Goal: Information Seeking & Learning: Learn about a topic

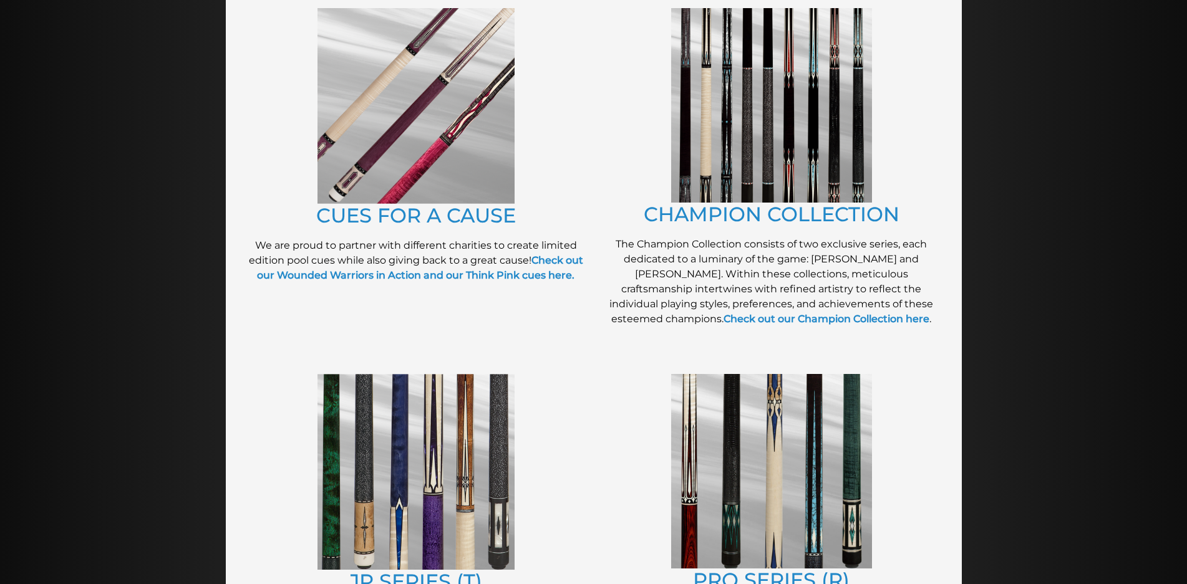
scroll to position [312, 0]
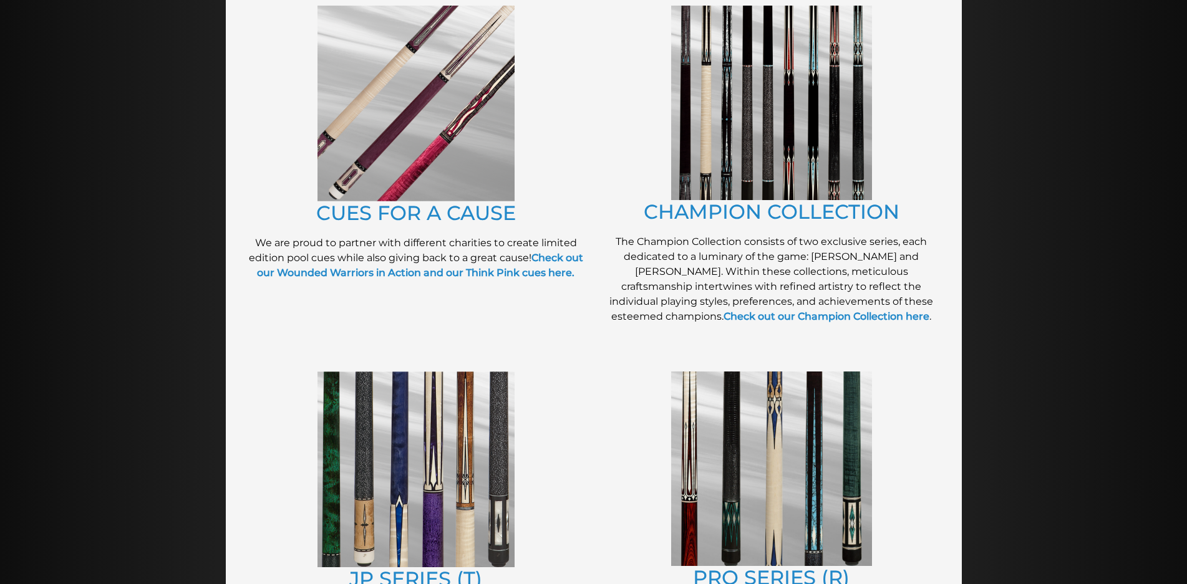
click at [728, 143] on img at bounding box center [771, 103] width 201 height 195
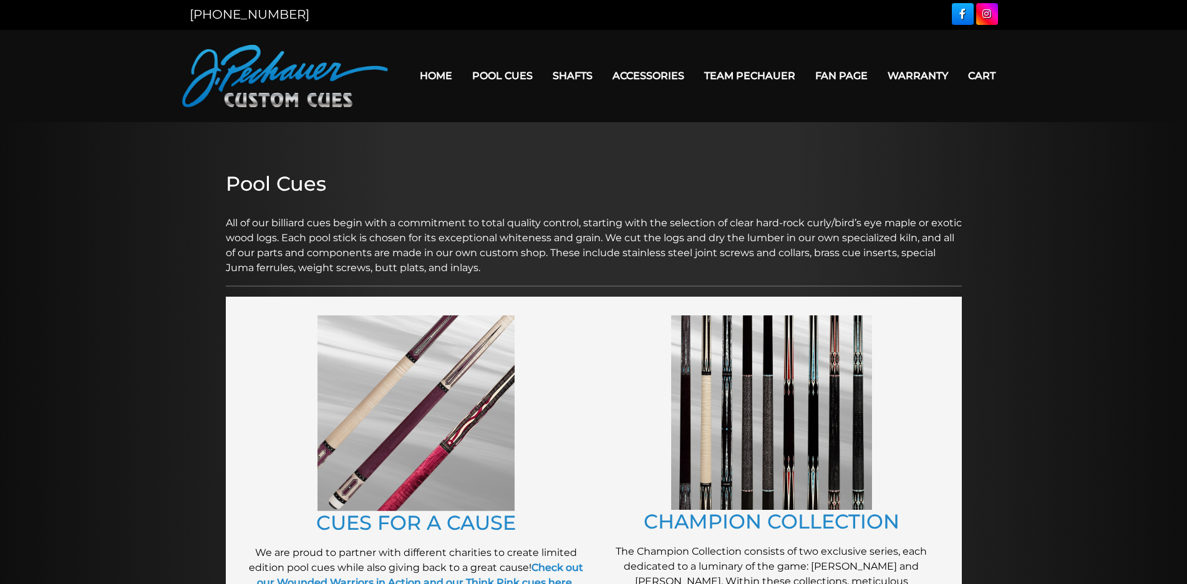
scroll to position [1, 0]
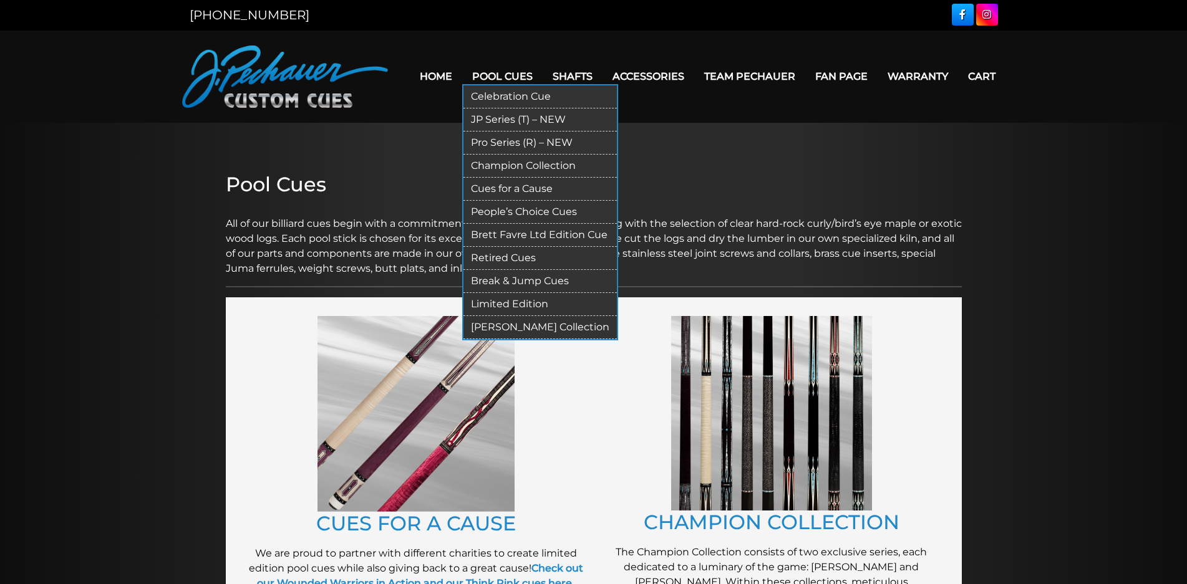
click at [515, 255] on link "Retired Cues" at bounding box center [539, 258] width 153 height 23
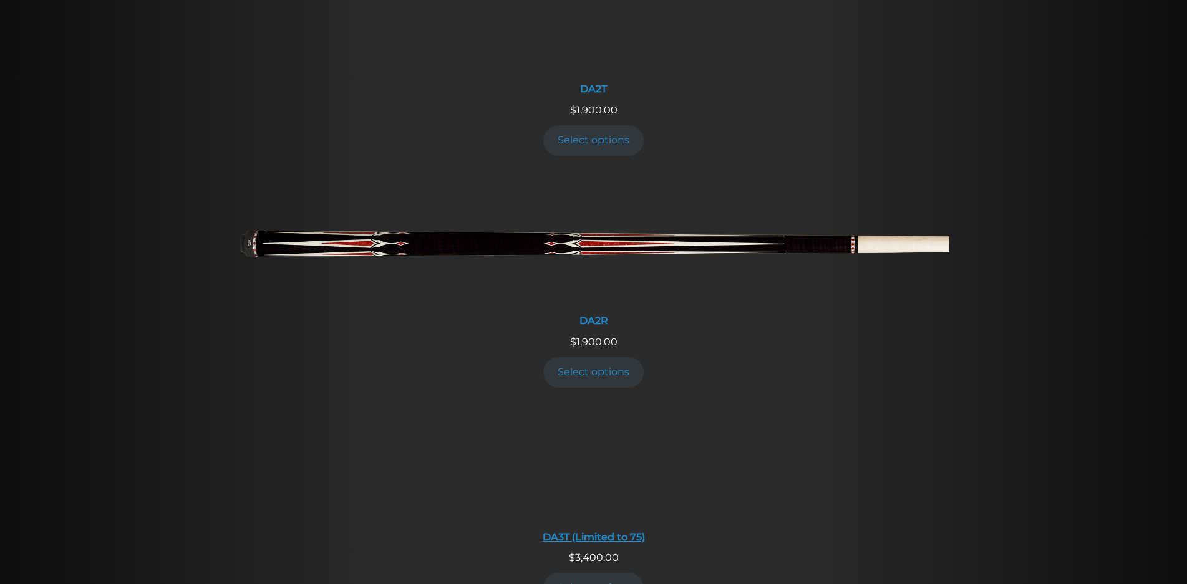
scroll to position [2155, 0]
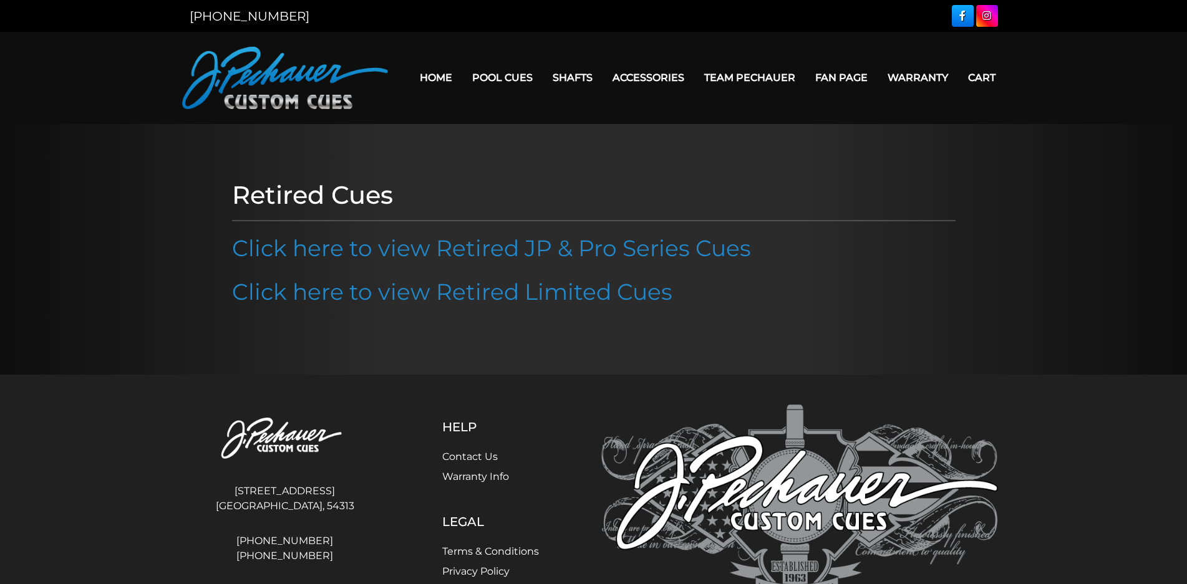
scroll to position [74, 0]
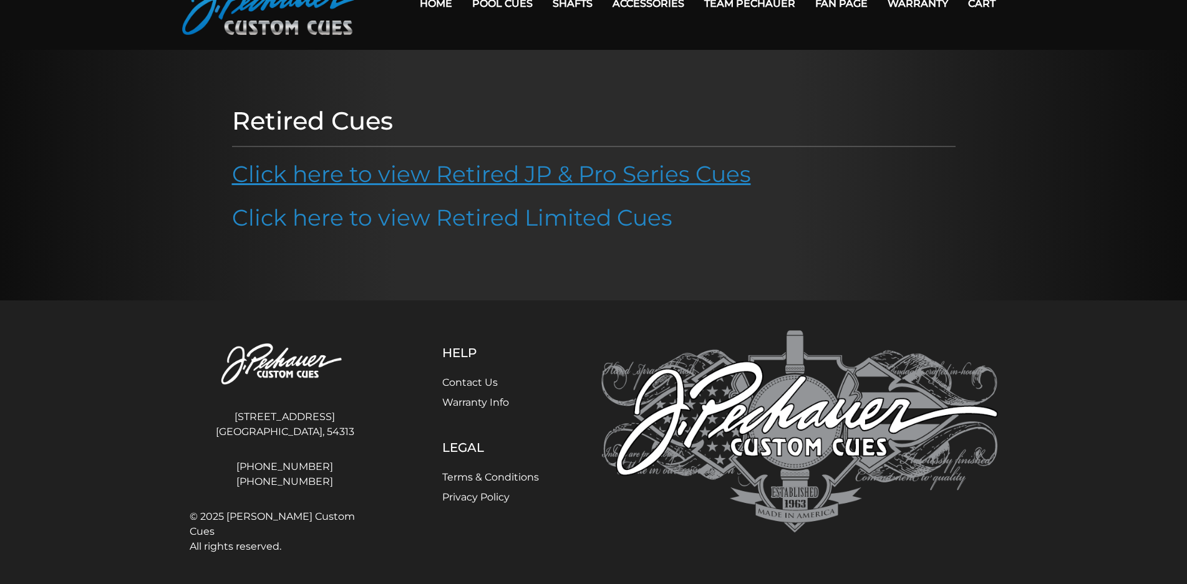
click at [473, 177] on link "Click here to view Retired JP & Pro Series Cues" at bounding box center [491, 173] width 519 height 27
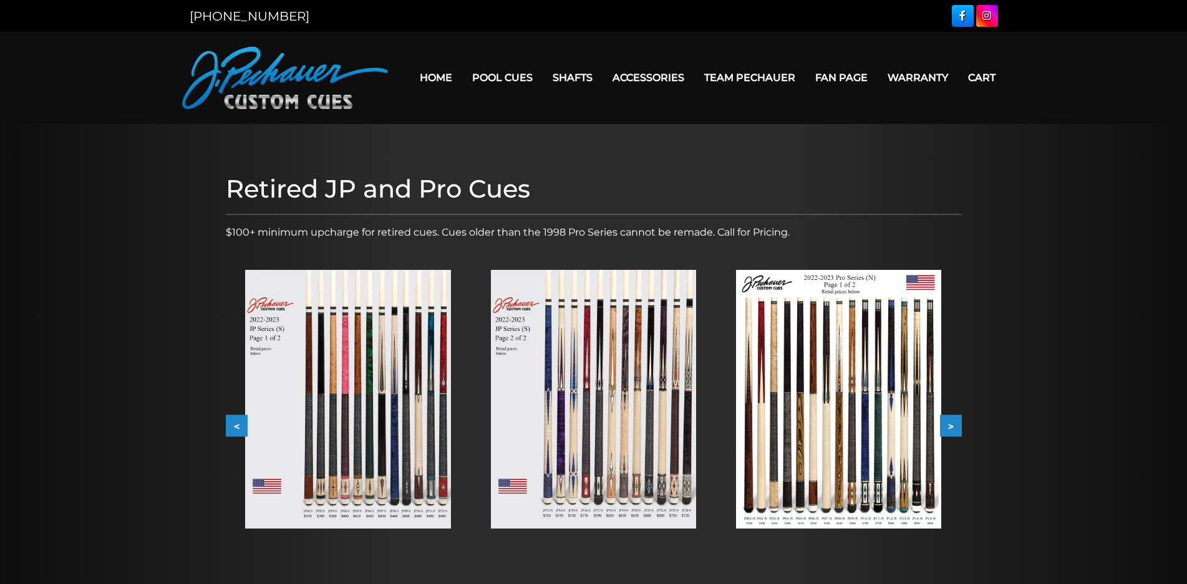
click at [955, 425] on button ">" at bounding box center [951, 426] width 22 height 22
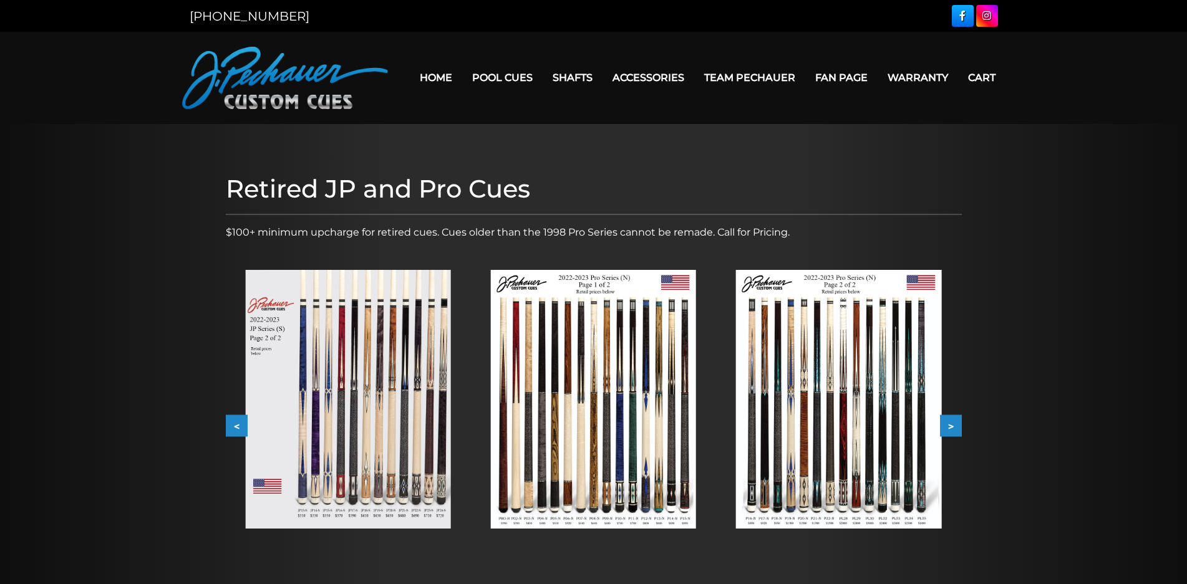
click at [955, 425] on button ">" at bounding box center [951, 426] width 22 height 22
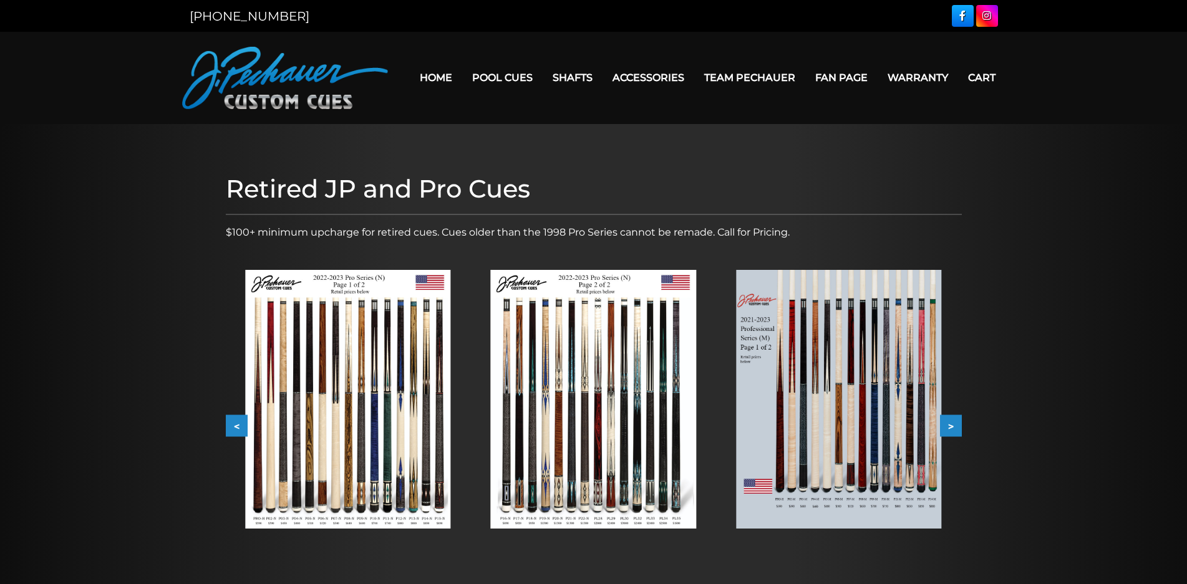
click at [951, 423] on button ">" at bounding box center [951, 426] width 22 height 22
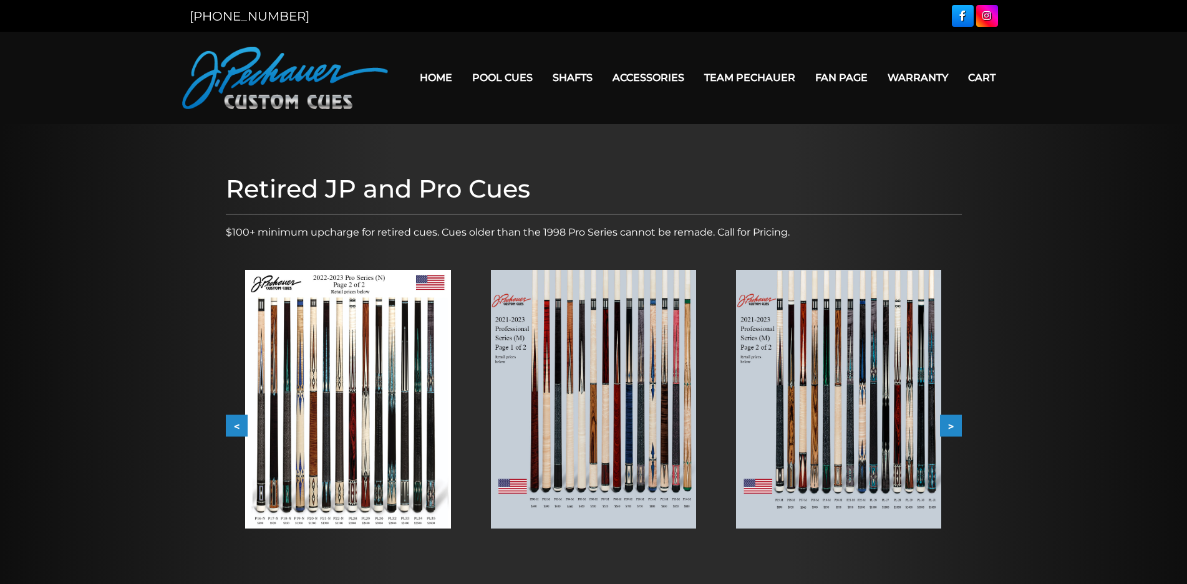
click at [950, 423] on button ">" at bounding box center [951, 426] width 22 height 22
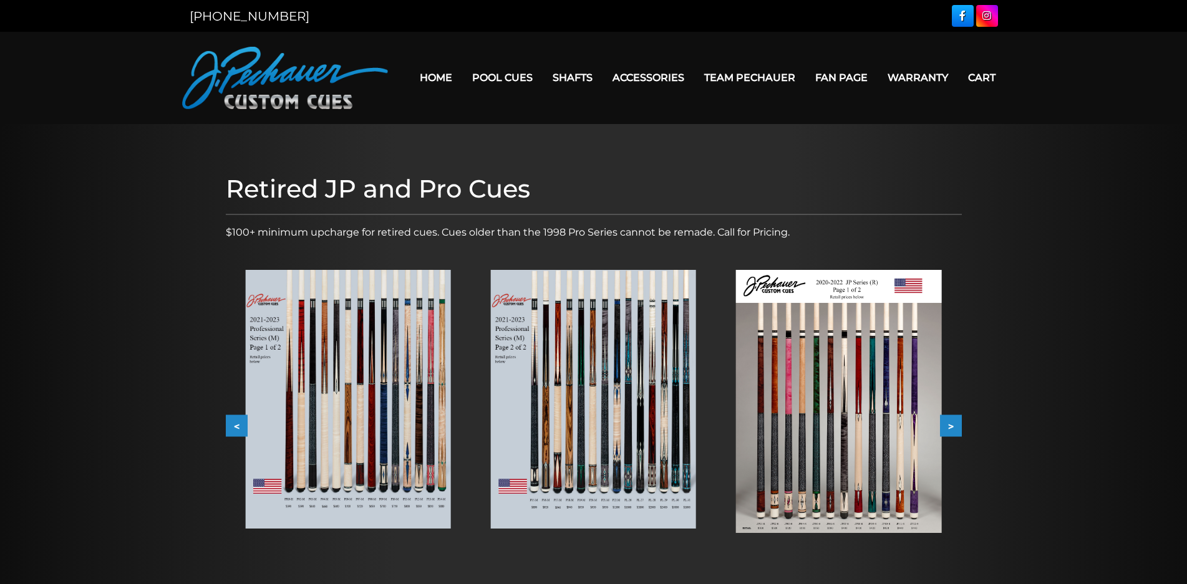
click at [950, 423] on button ">" at bounding box center [951, 426] width 22 height 22
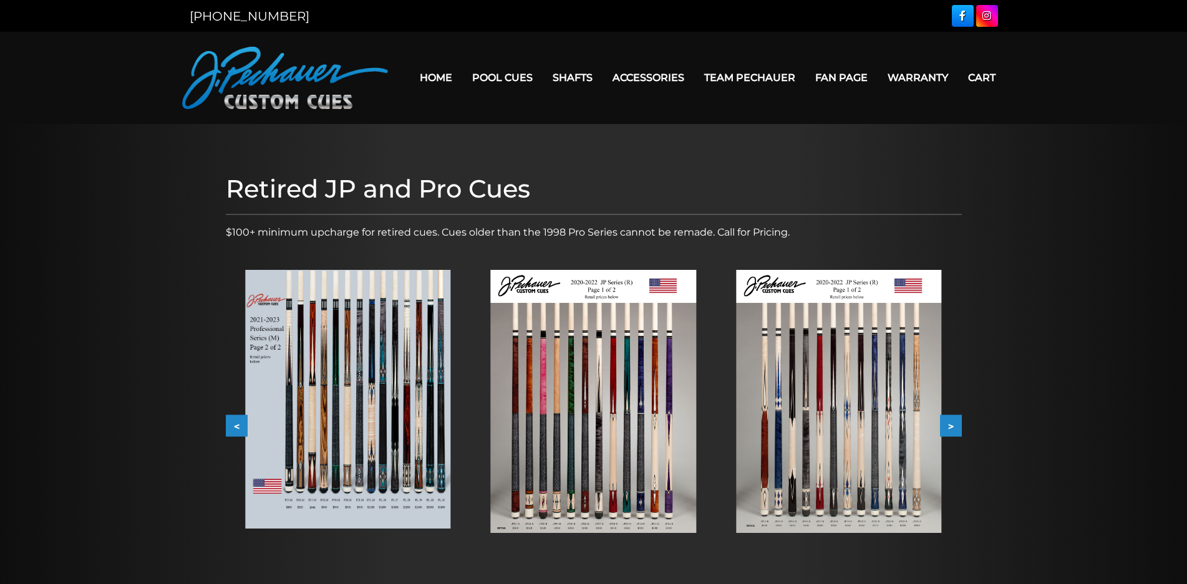
click at [920, 445] on img at bounding box center [838, 401] width 205 height 263
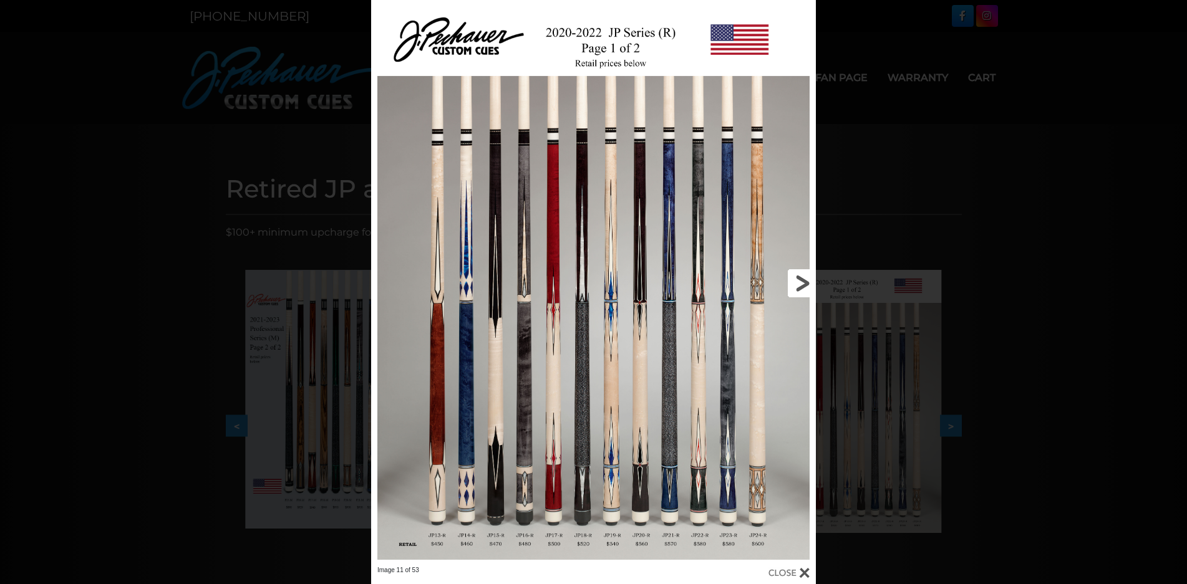
click at [798, 285] on link at bounding box center [716, 283] width 200 height 566
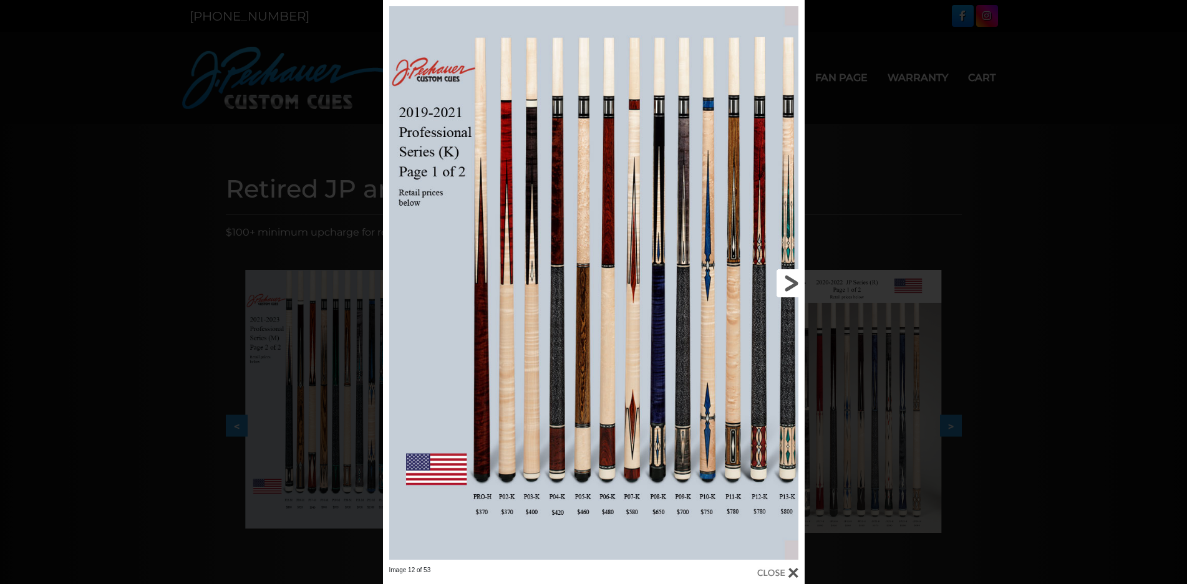
click at [790, 284] on link at bounding box center [709, 283] width 190 height 566
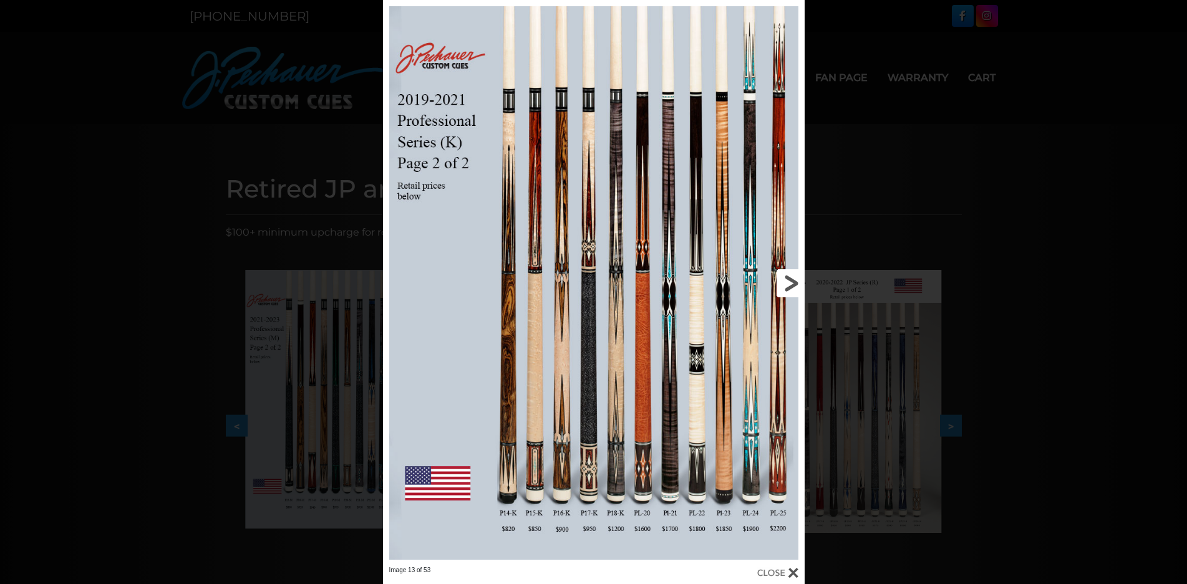
click at [790, 284] on link at bounding box center [709, 283] width 190 height 566
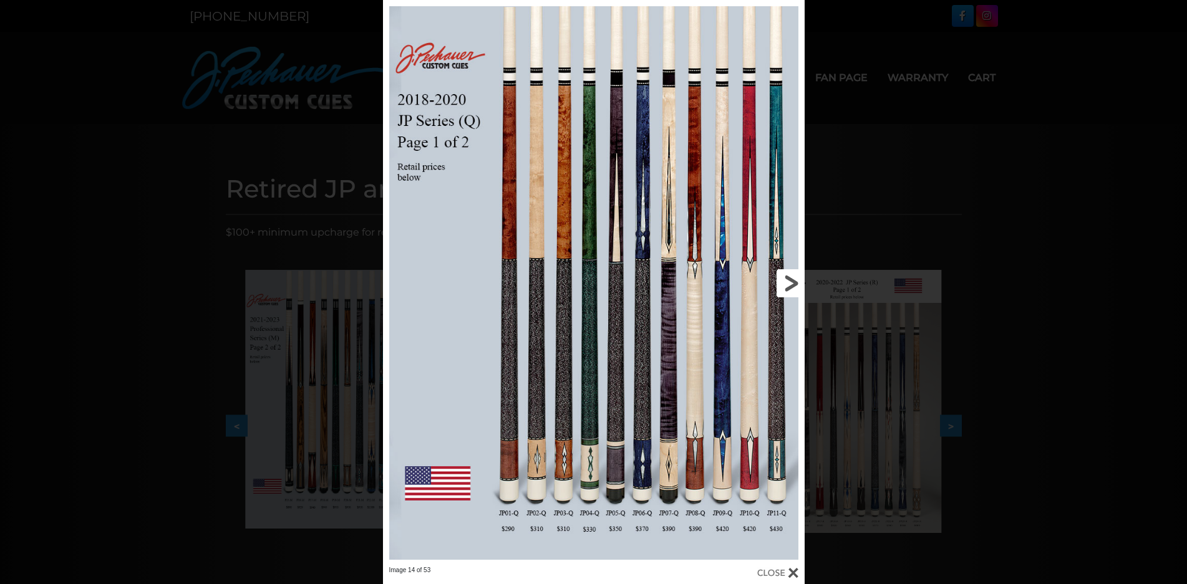
click at [790, 284] on link at bounding box center [709, 283] width 190 height 566
